Goal: Obtain resource: Download file/media

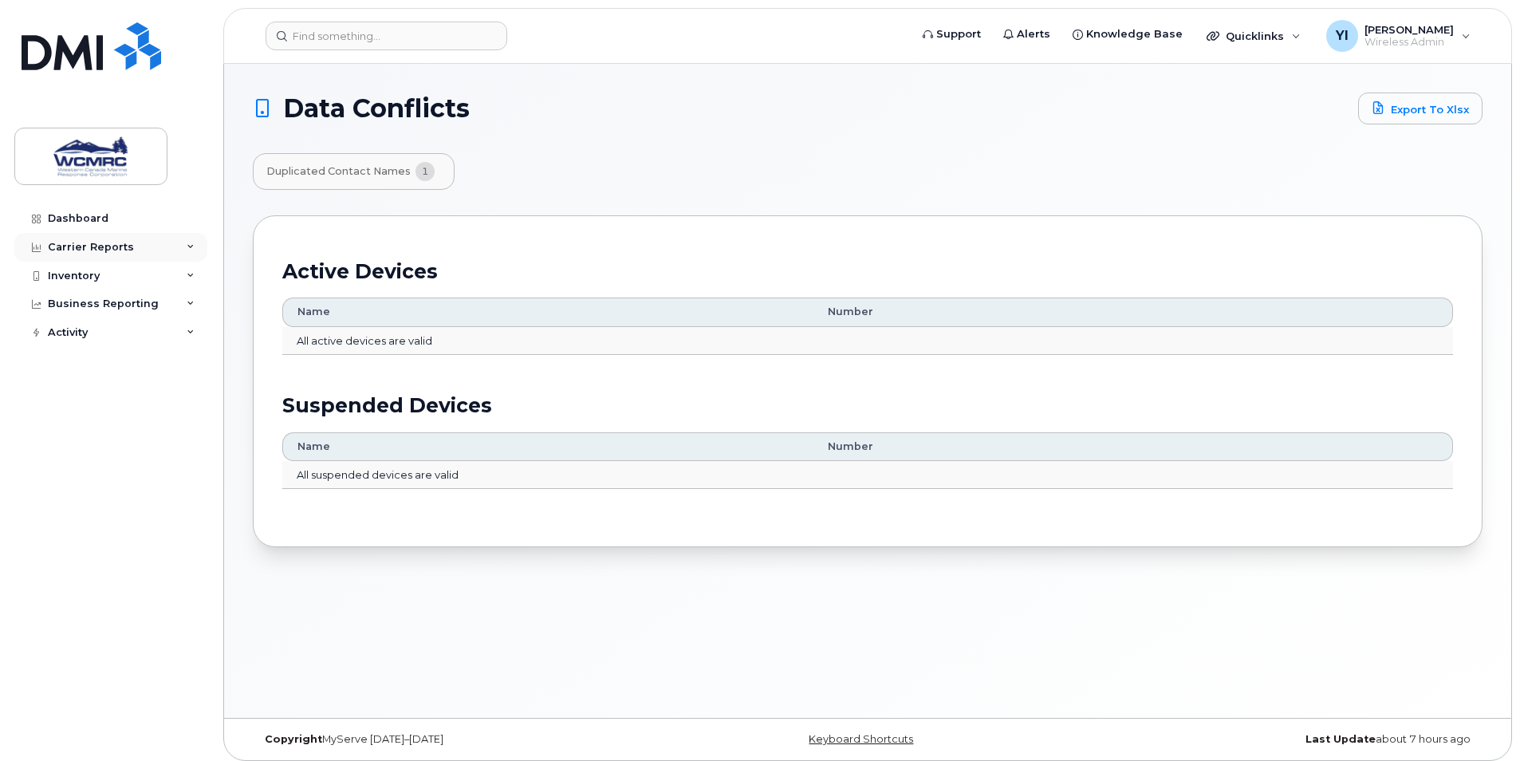
click at [180, 243] on div "Carrier Reports" at bounding box center [110, 247] width 193 height 29
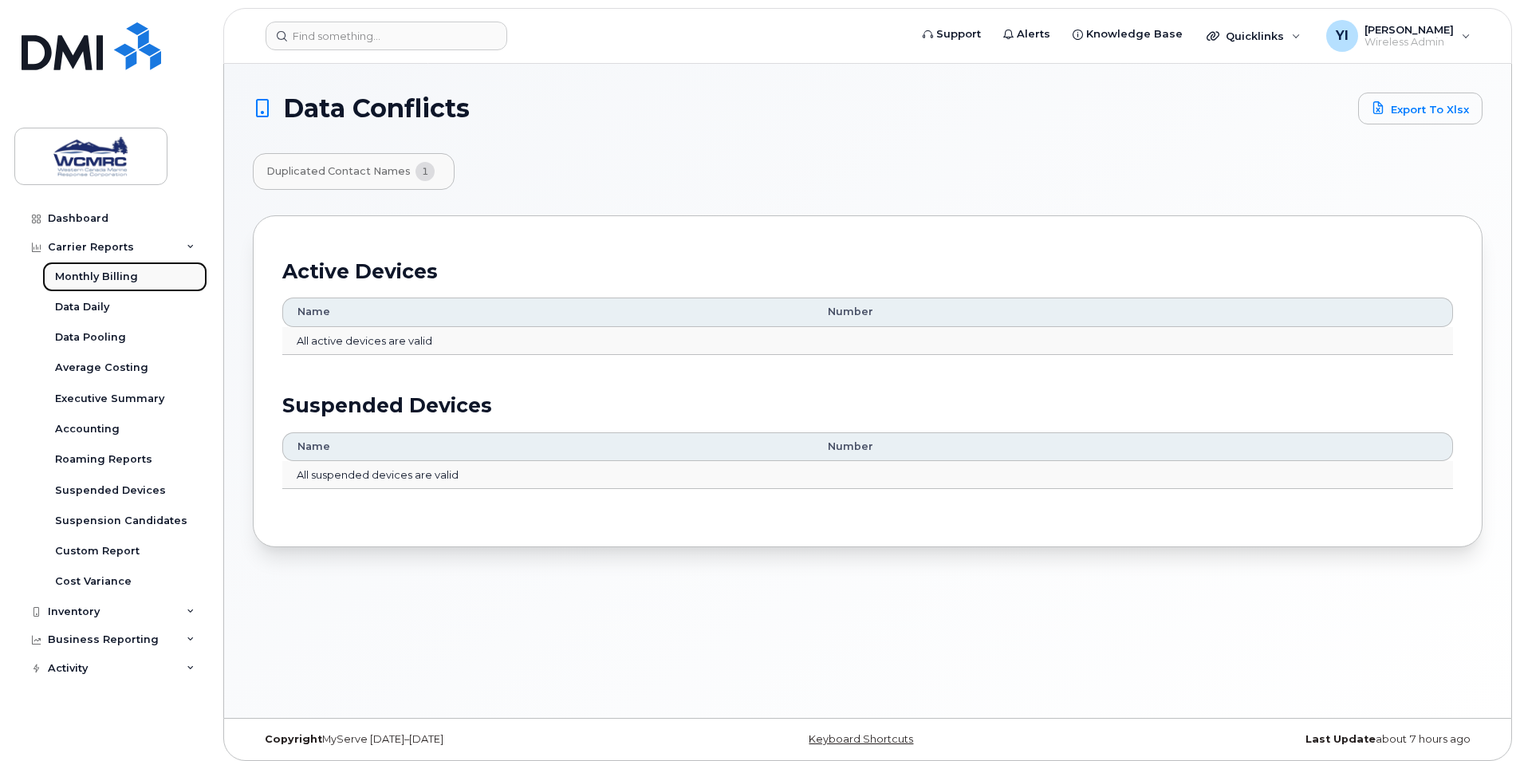
click at [136, 269] on link "Monthly Billing" at bounding box center [124, 277] width 165 height 30
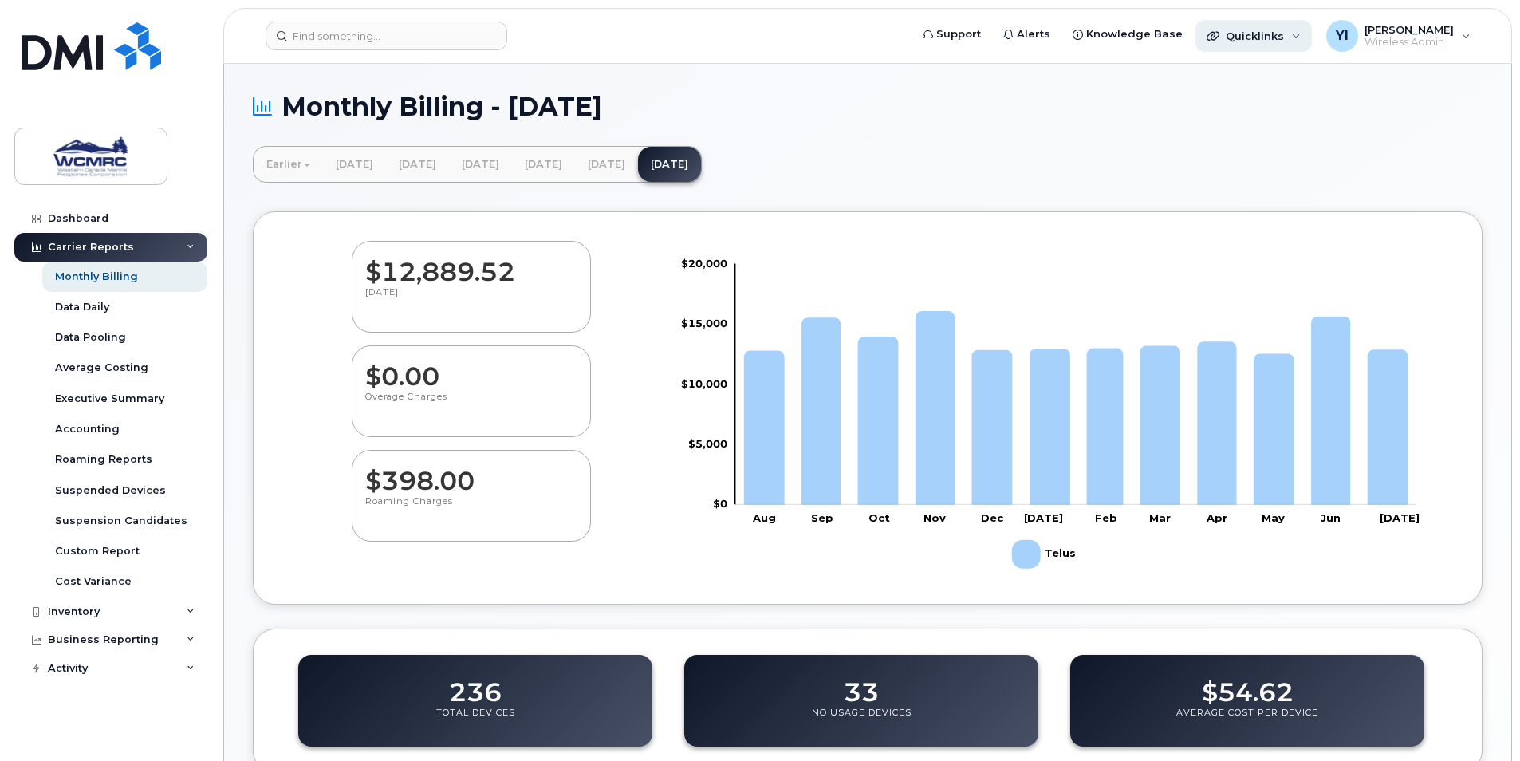
click at [1269, 40] on span "Quicklinks" at bounding box center [1254, 35] width 58 height 13
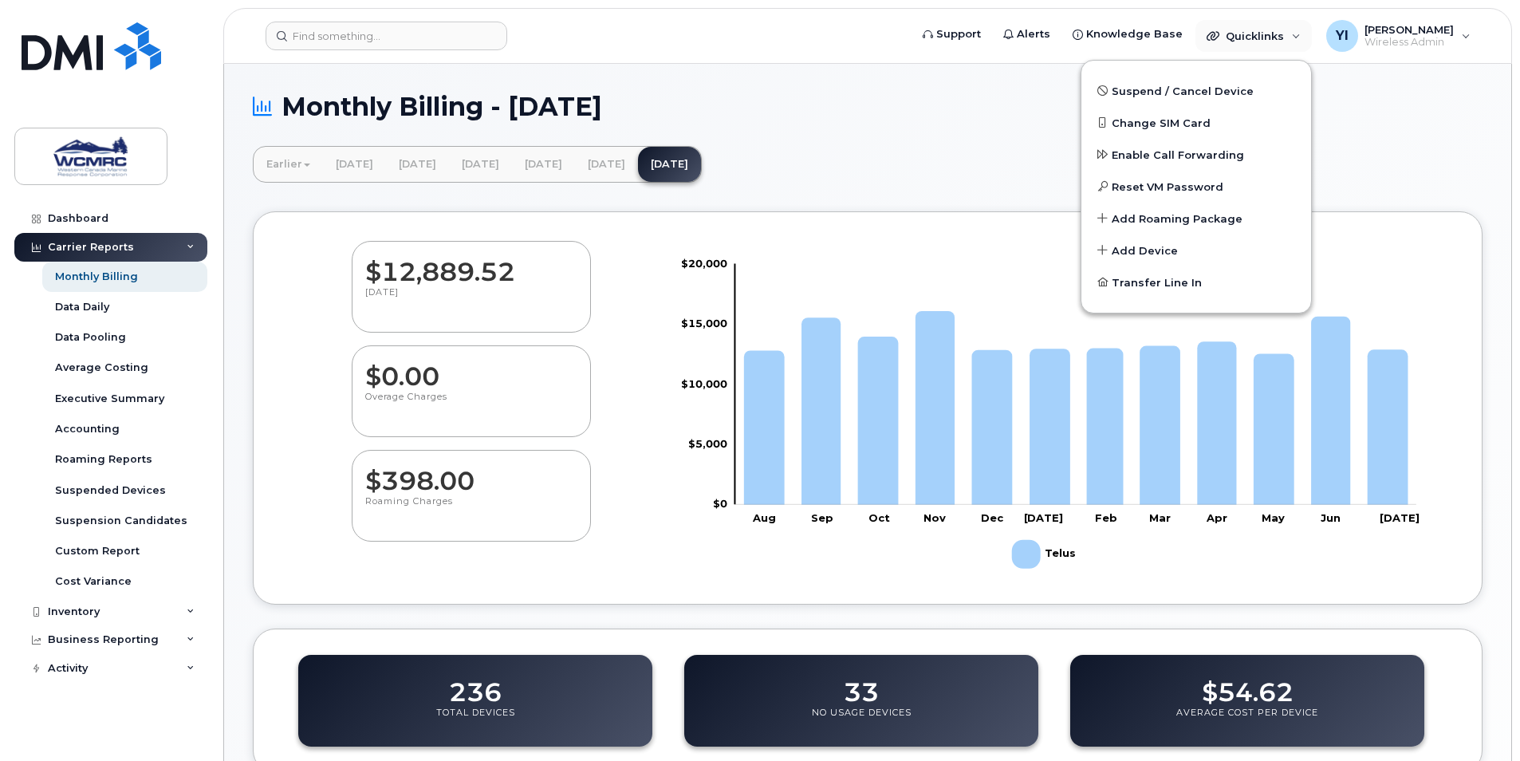
click at [1377, 102] on h1 "Monthly Billing - July 2025" at bounding box center [867, 106] width 1229 height 28
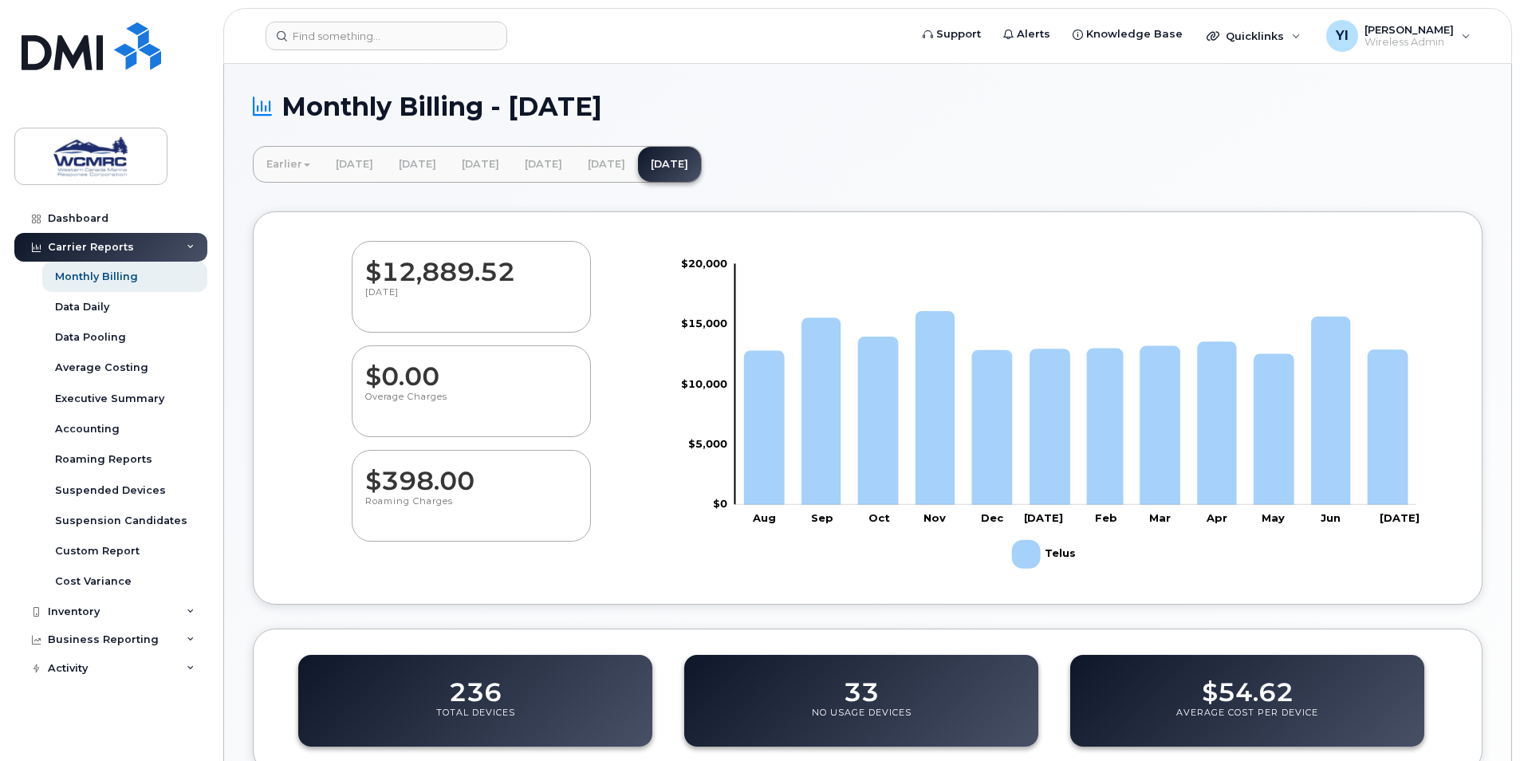
click at [237, 422] on div "Monthly Billing - July 2025 Earlier January 2025 December 2024 November 2024 Oc…" at bounding box center [867, 631] width 1287 height 1135
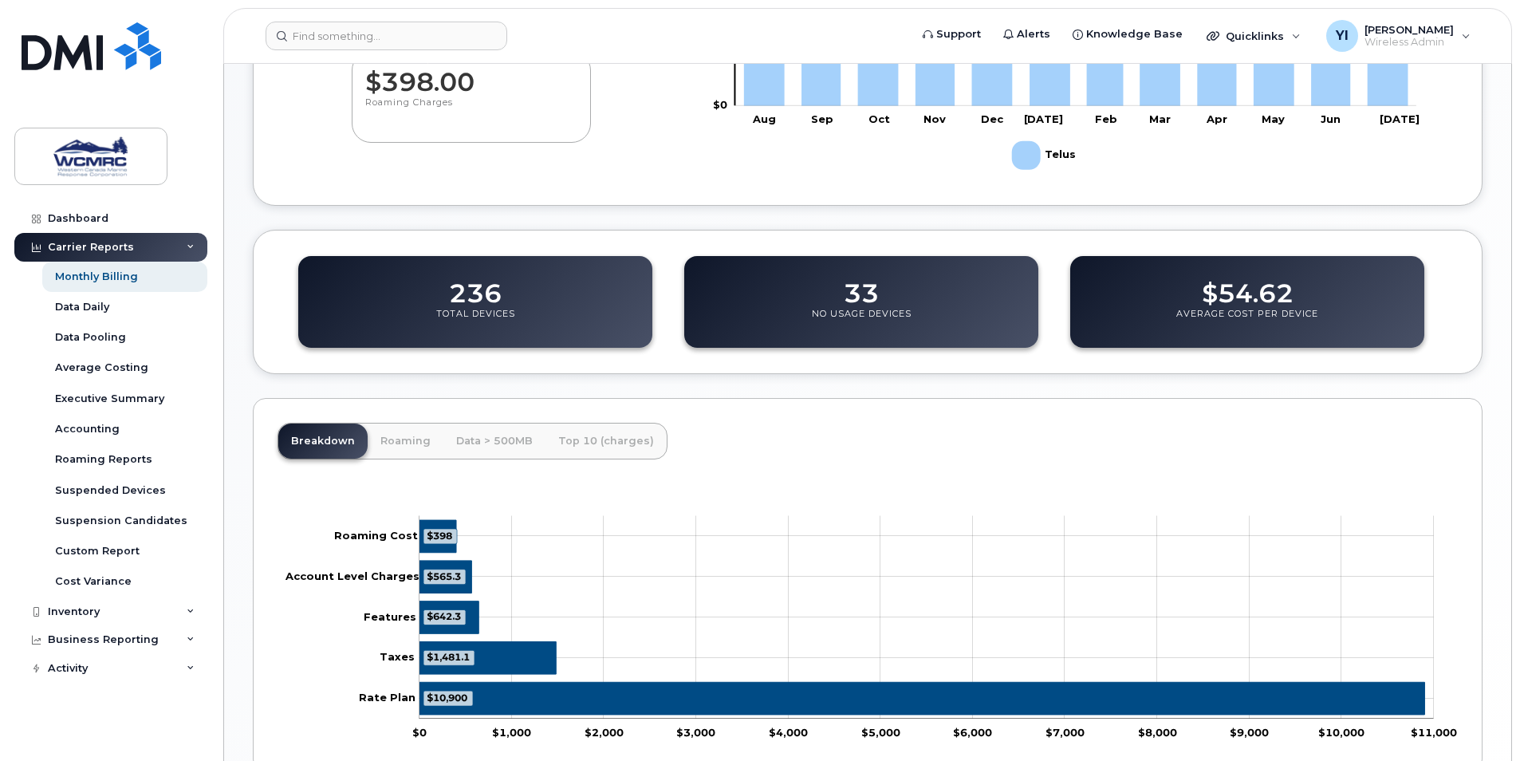
scroll to position [490, 0]
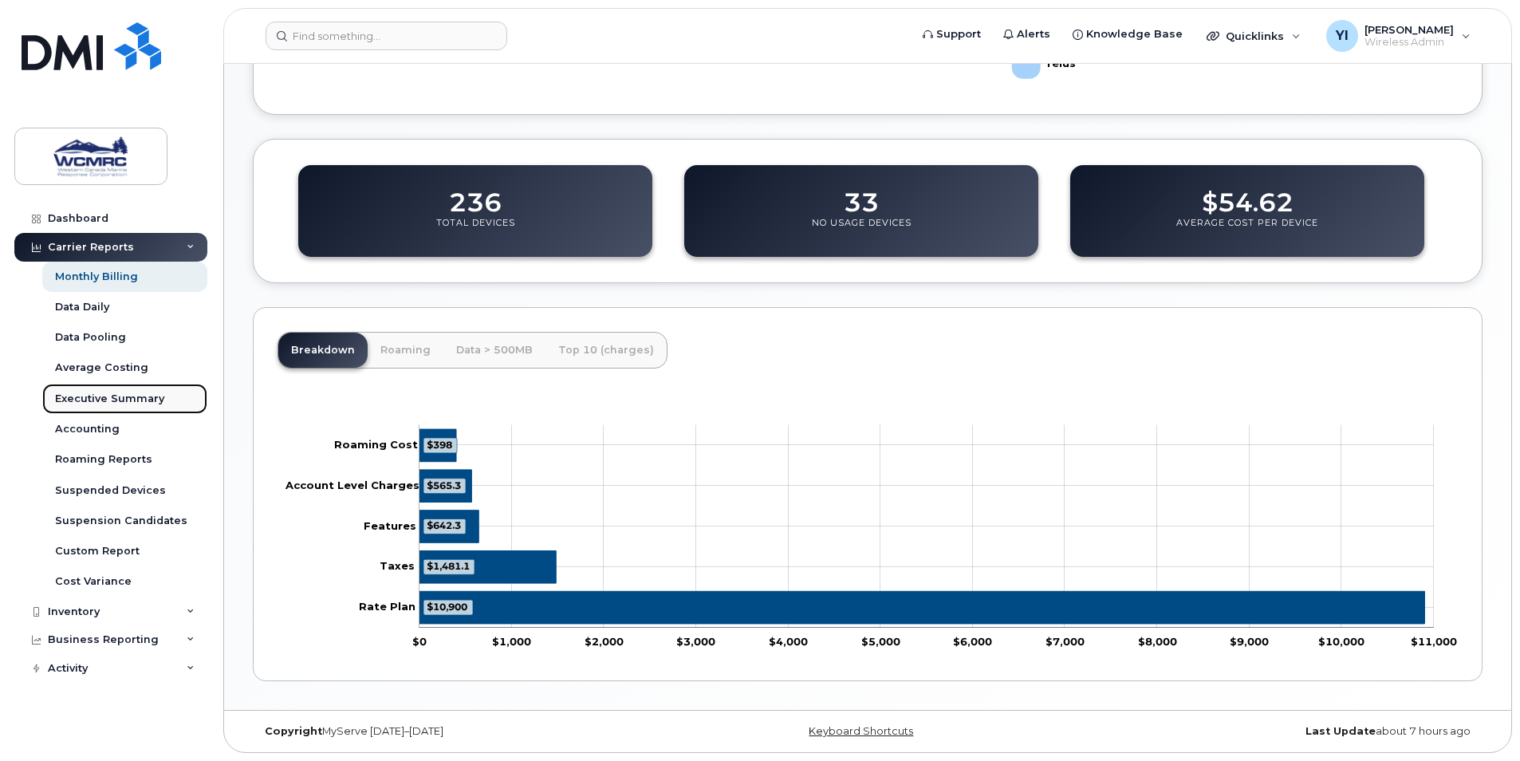
click at [137, 389] on link "Executive Summary" at bounding box center [124, 398] width 165 height 30
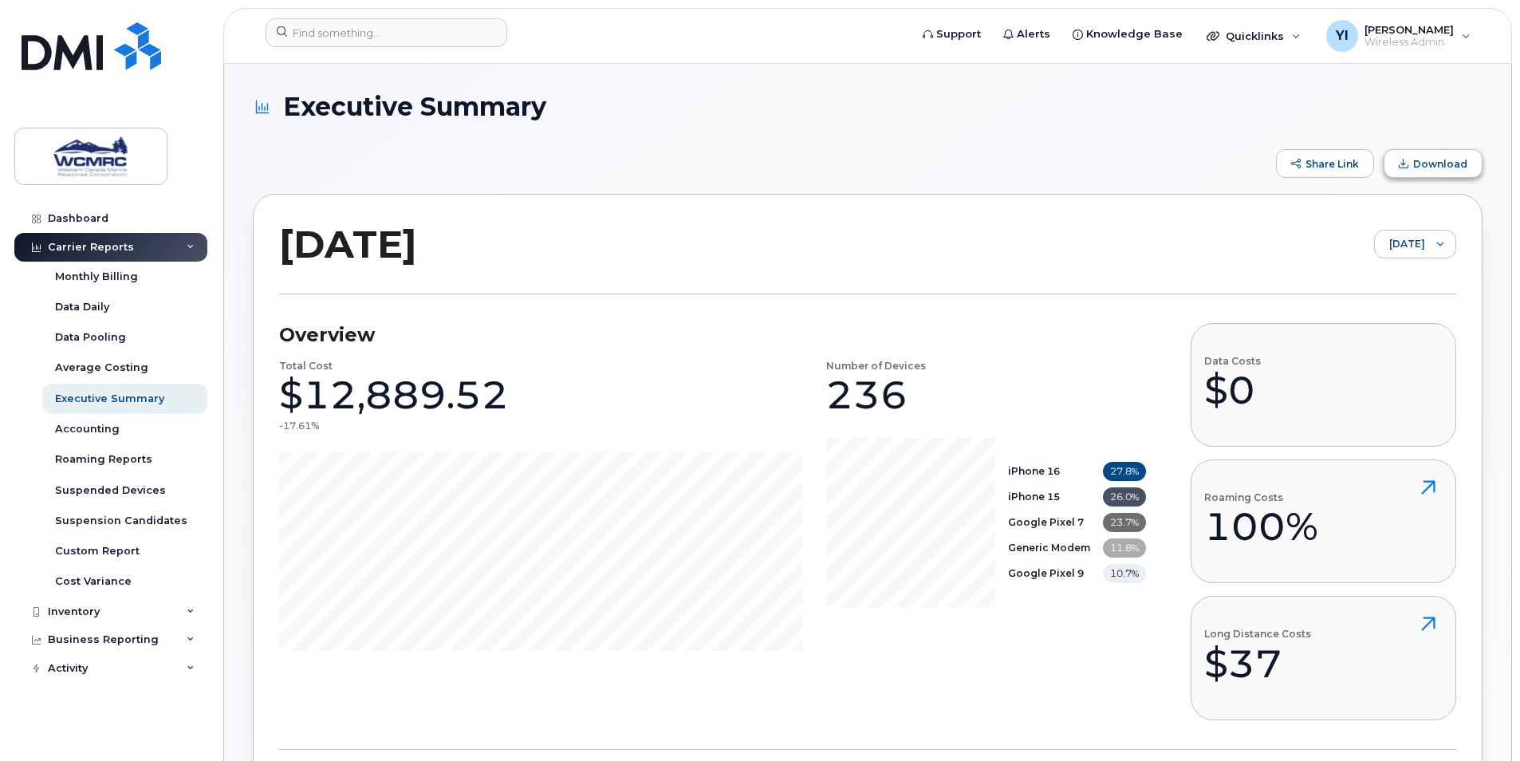
click at [1429, 164] on span "Download" at bounding box center [1440, 164] width 54 height 12
click at [1407, 250] on span "July 2025" at bounding box center [1399, 244] width 50 height 29
click at [951, 173] on div "Share Link Download" at bounding box center [867, 163] width 1229 height 29
click at [417, 261] on h2 "July 2025" at bounding box center [348, 244] width 138 height 48
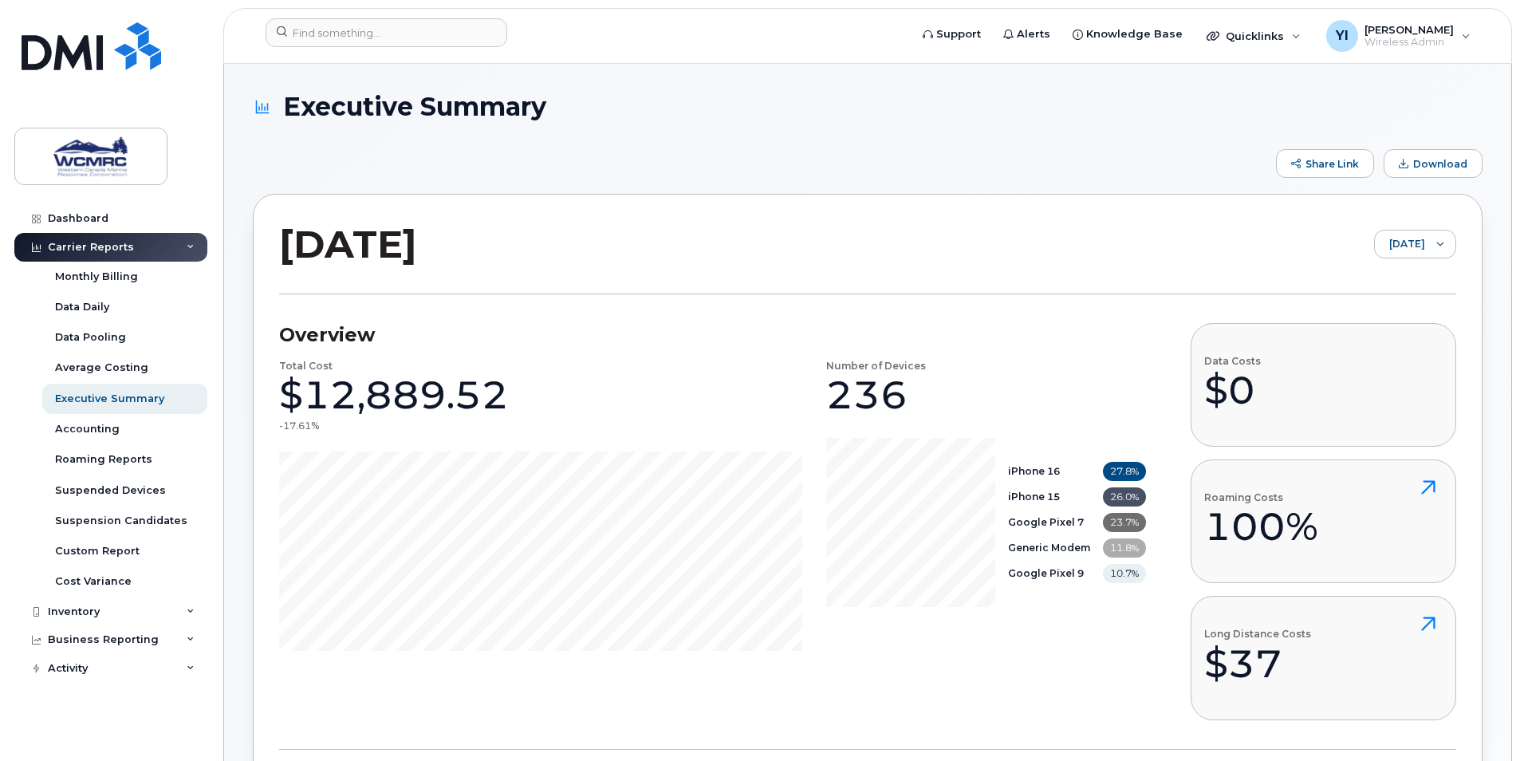
click at [705, 262] on div "July 2025 July 2025" at bounding box center [867, 257] width 1177 height 74
click at [1407, 250] on span "July 2025" at bounding box center [1399, 244] width 50 height 29
click at [1067, 246] on div "July 2025 July 2025" at bounding box center [867, 257] width 1177 height 74
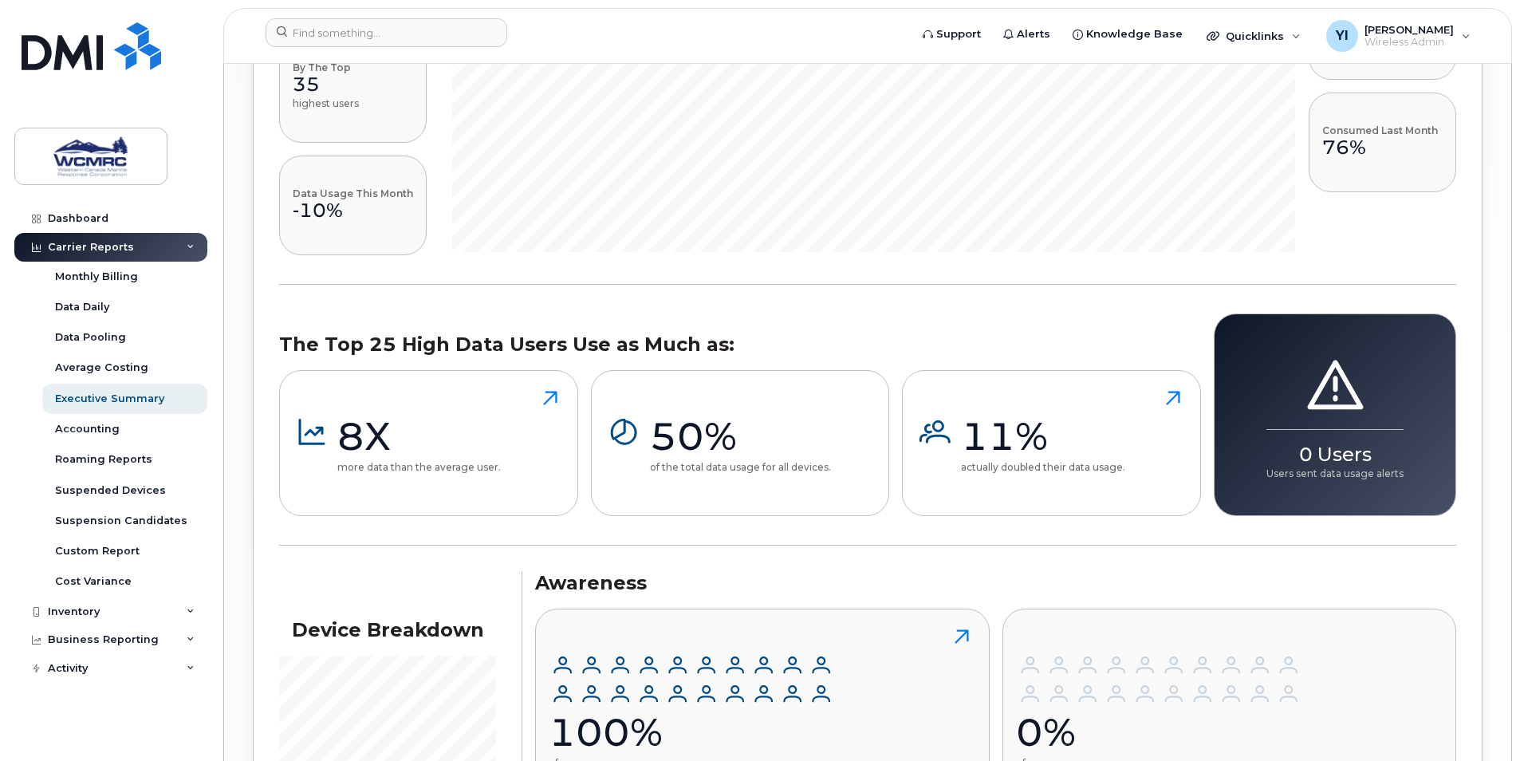
scroll to position [1857, 0]
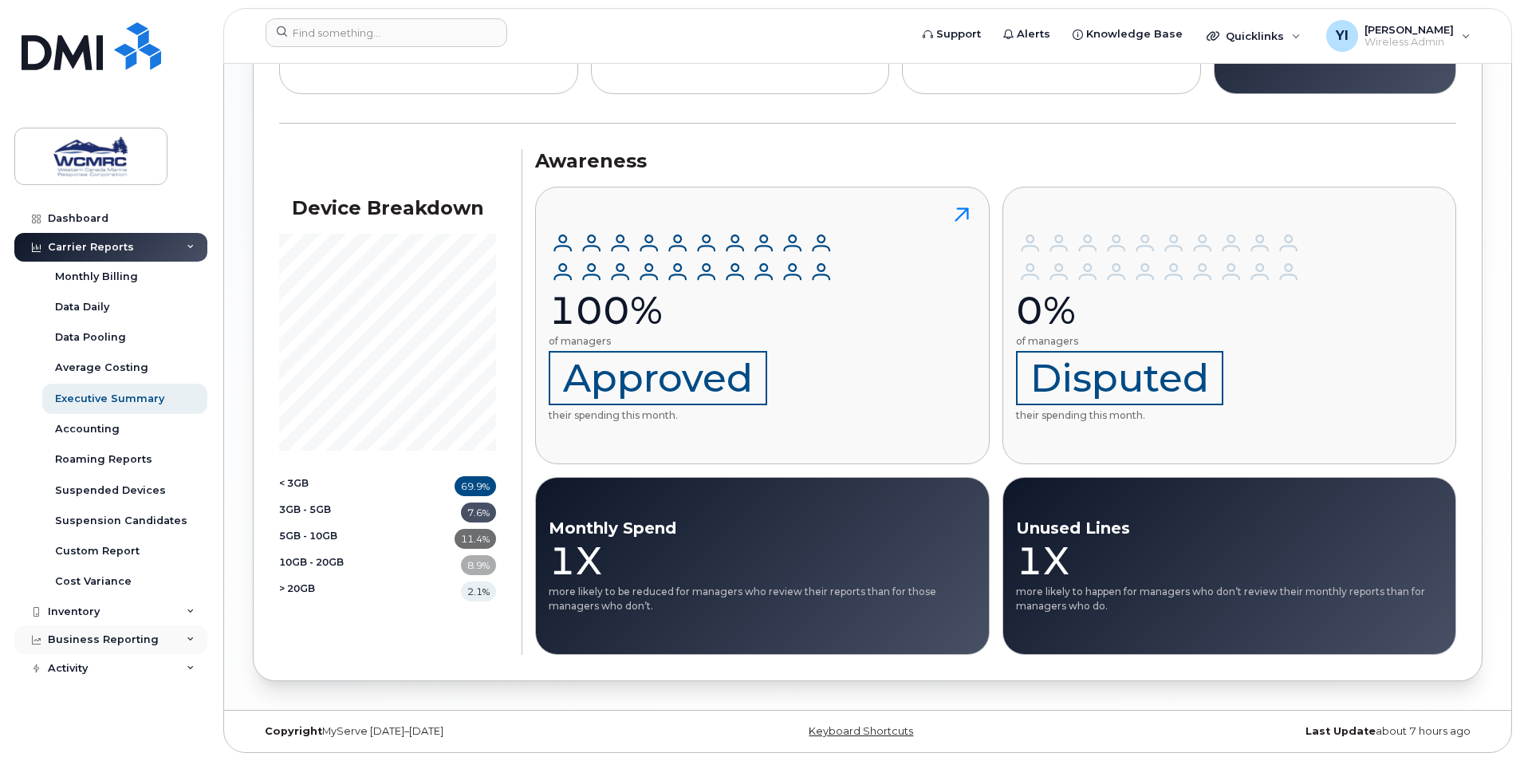
click at [181, 647] on div "Business Reporting" at bounding box center [110, 639] width 193 height 29
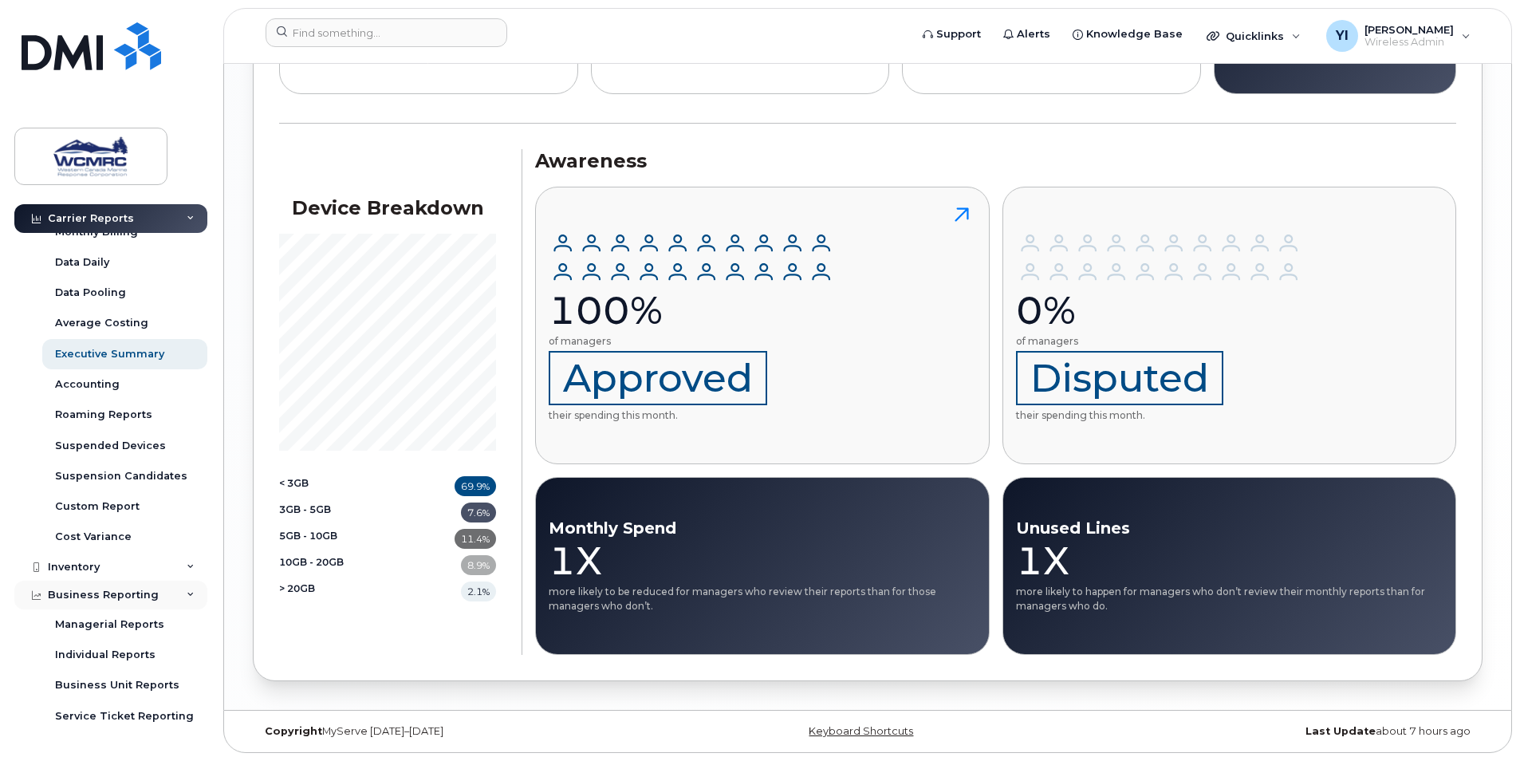
scroll to position [67, 0]
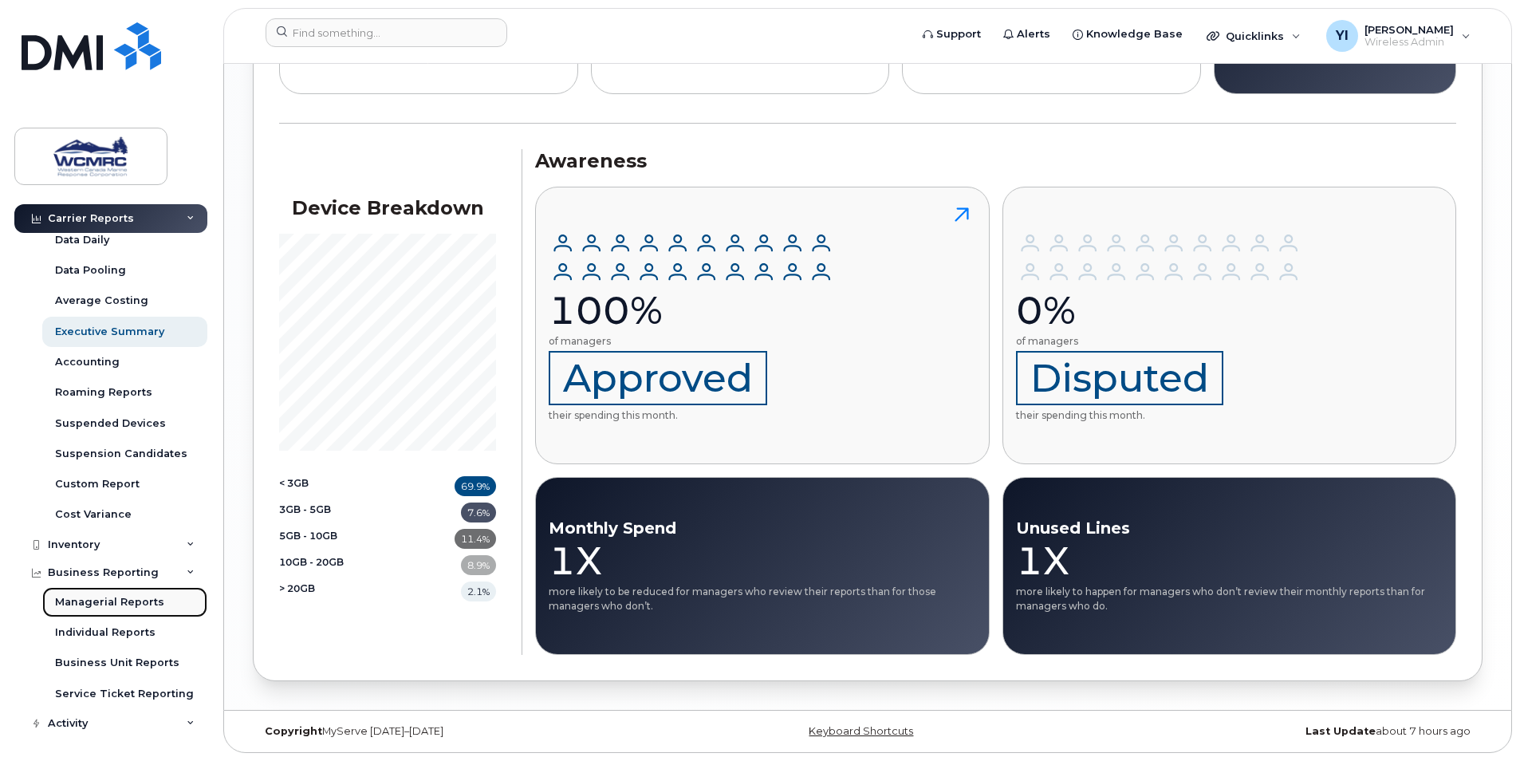
click at [142, 599] on div "Managerial Reports" at bounding box center [109, 602] width 109 height 14
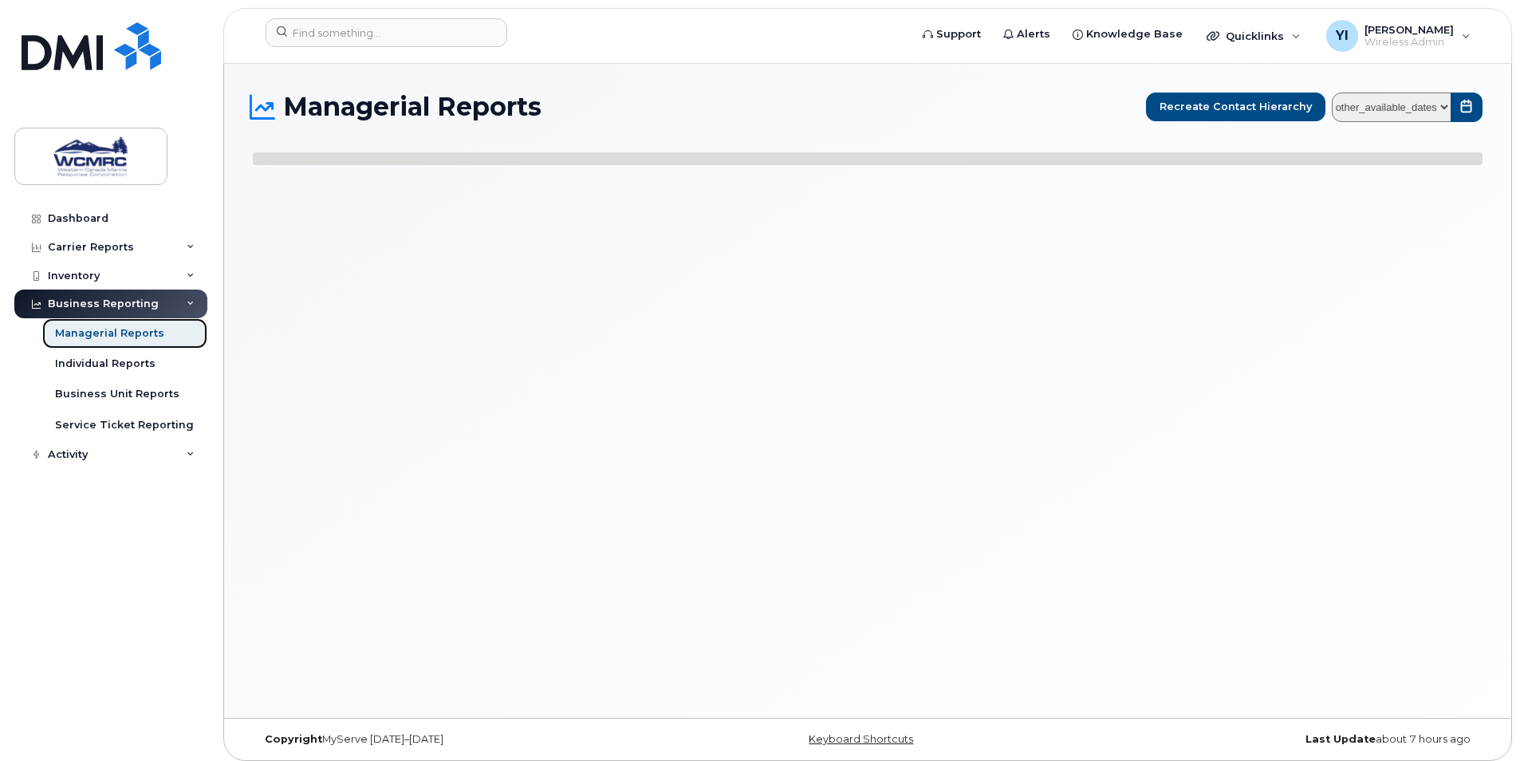
select select
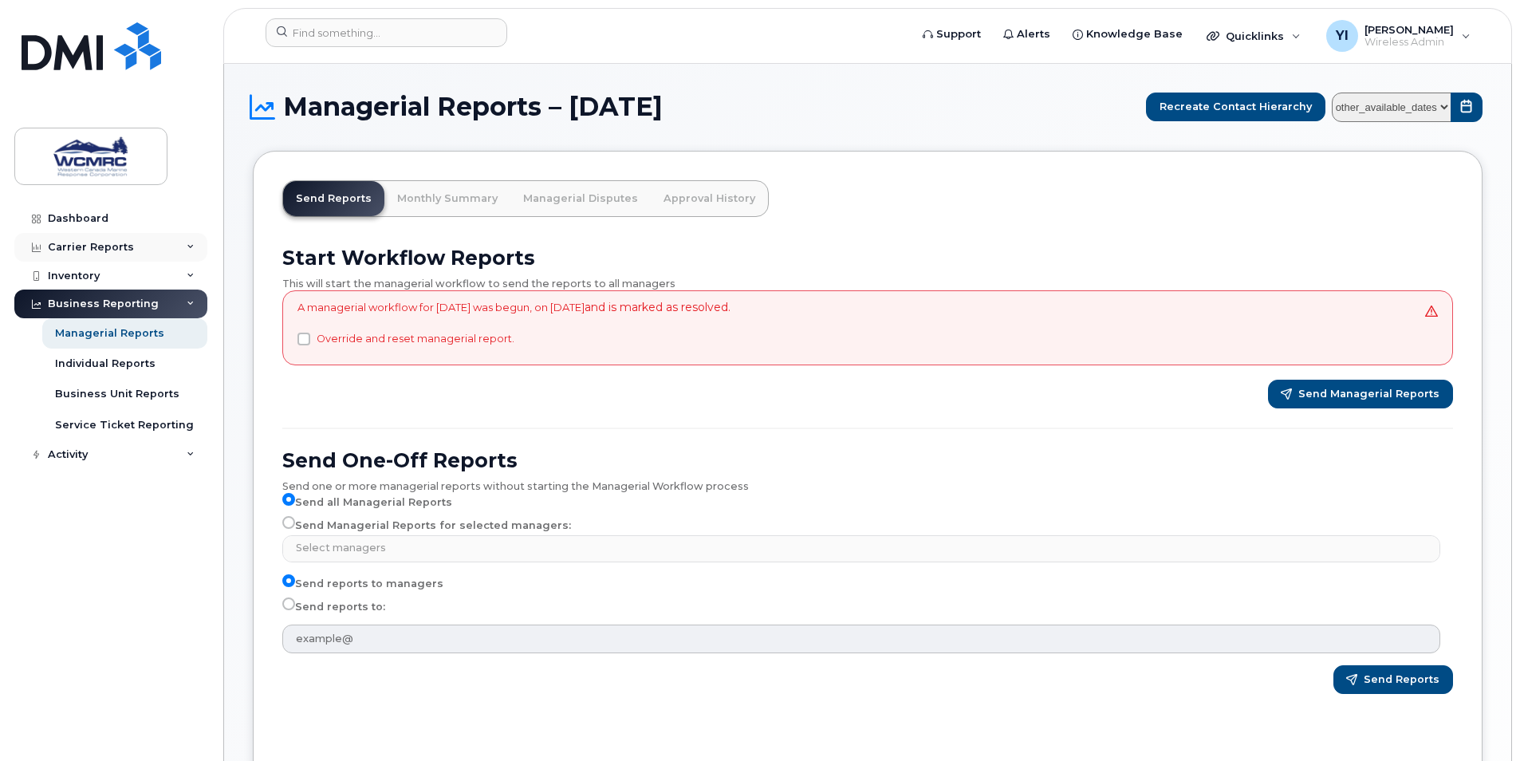
click at [155, 247] on div "Carrier Reports" at bounding box center [110, 247] width 193 height 29
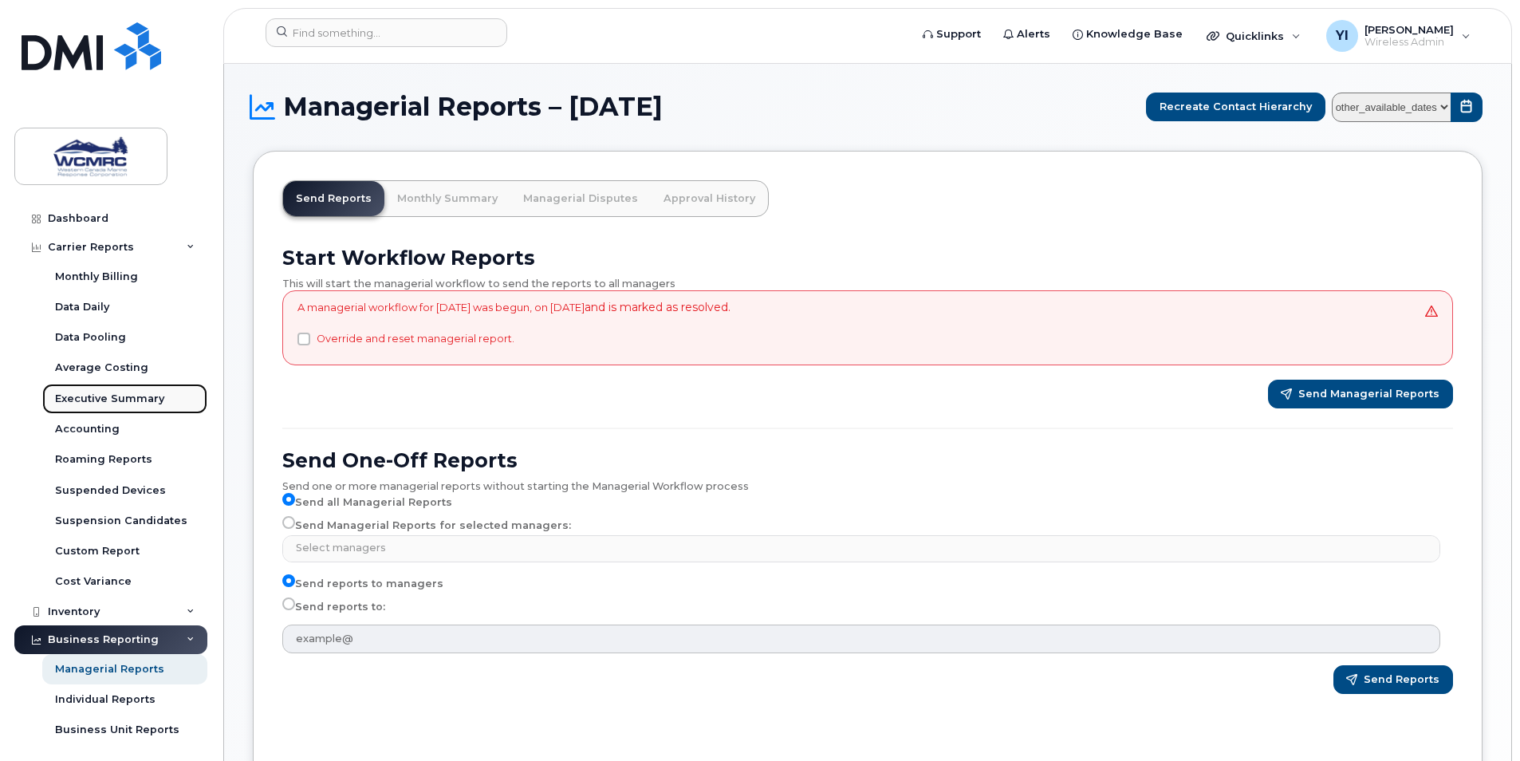
click at [127, 388] on link "Executive Summary" at bounding box center [124, 398] width 165 height 30
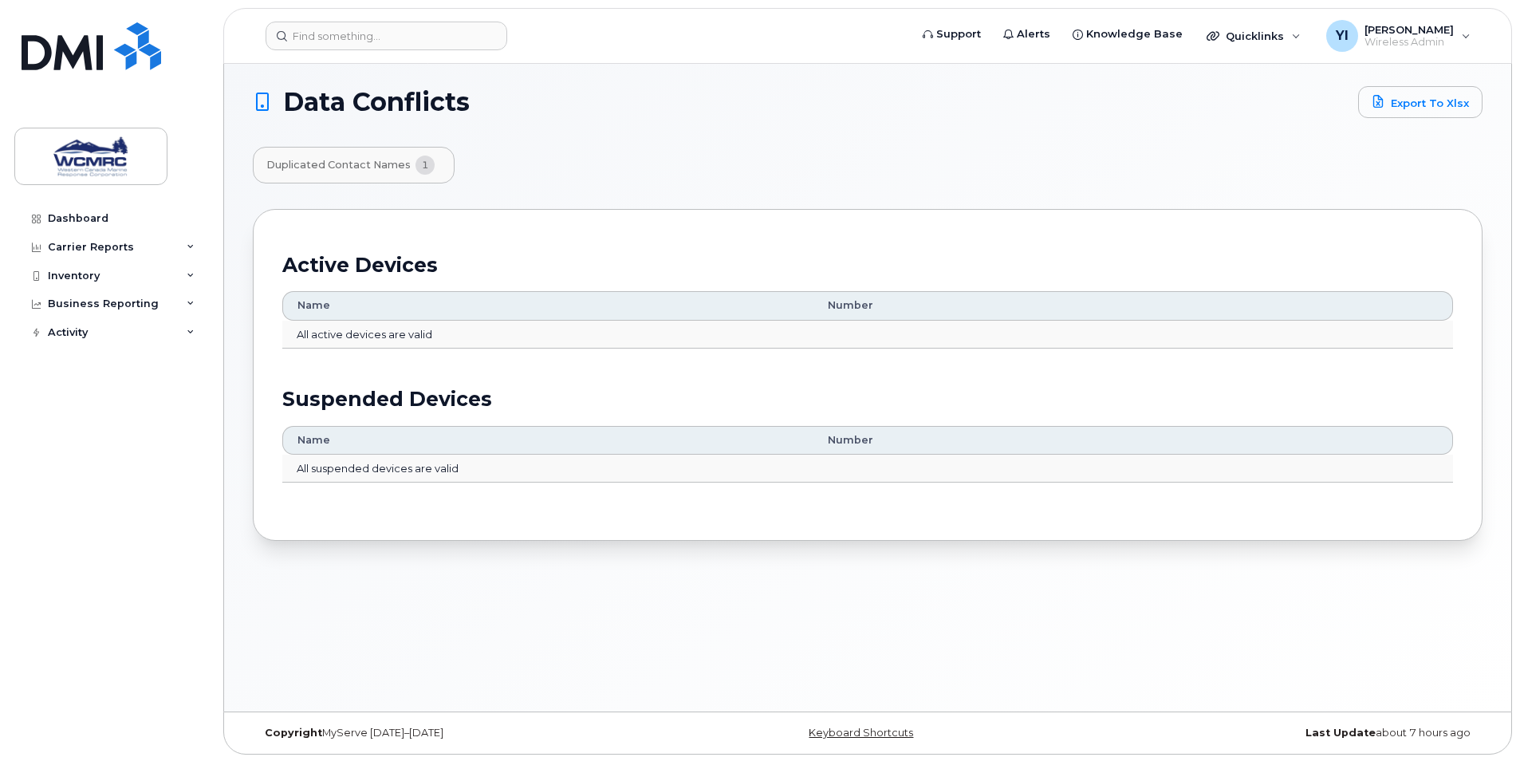
scroll to position [8, 0]
